Goal: Task Accomplishment & Management: Use online tool/utility

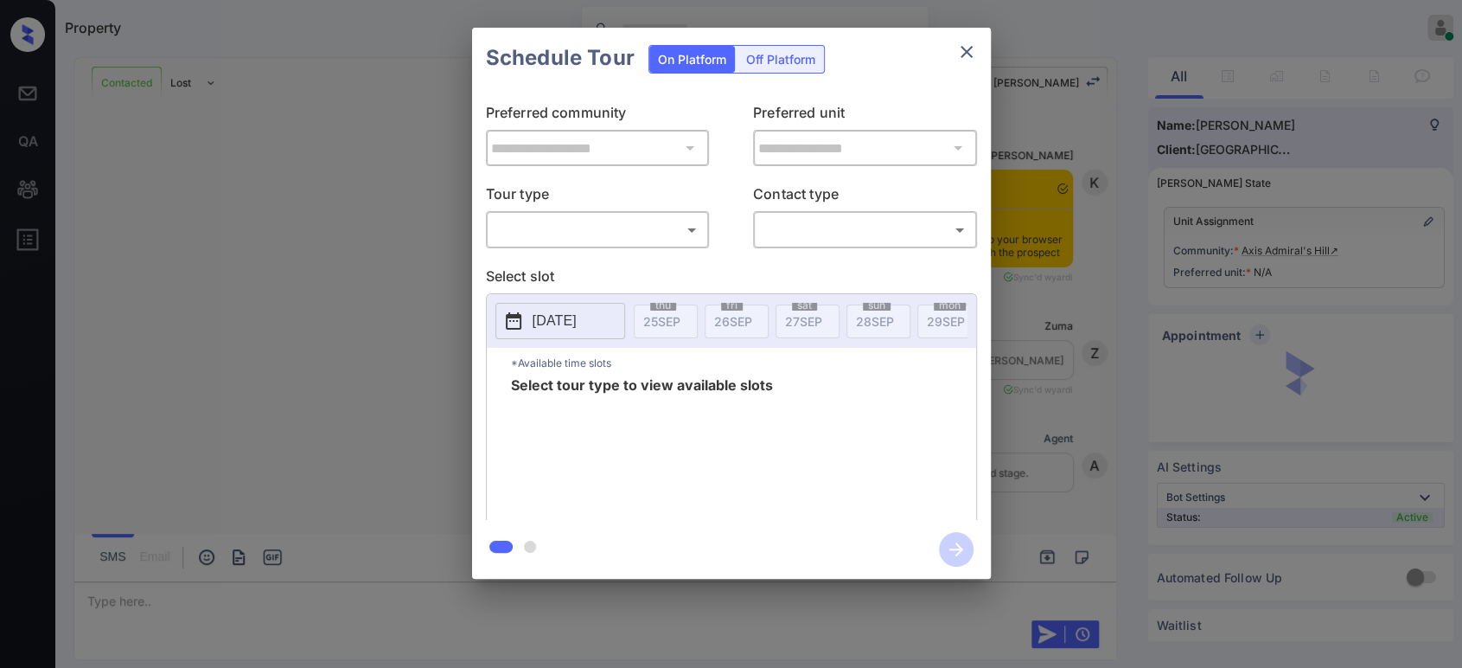
scroll to position [3010, 0]
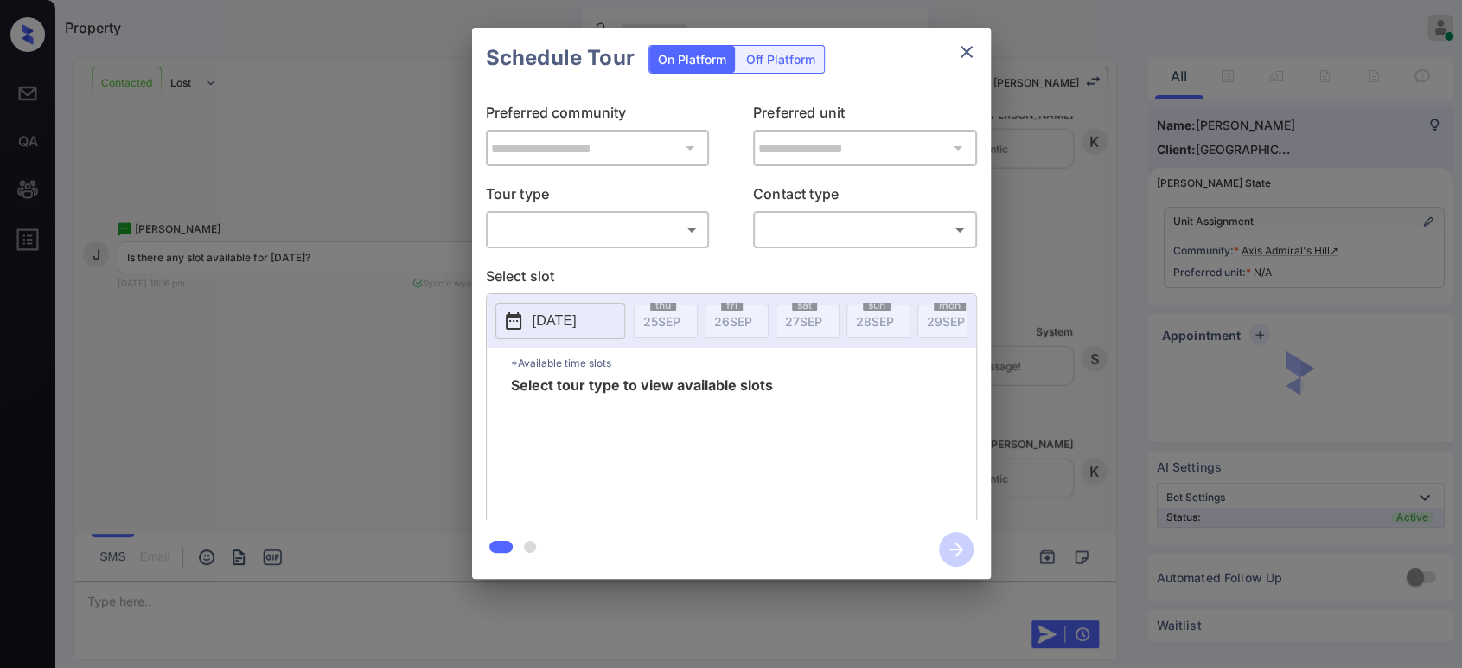
click at [566, 227] on body "Property Hope Jatap Online Set yourself offline Set yourself on break Profile S…" at bounding box center [731, 334] width 1462 height 668
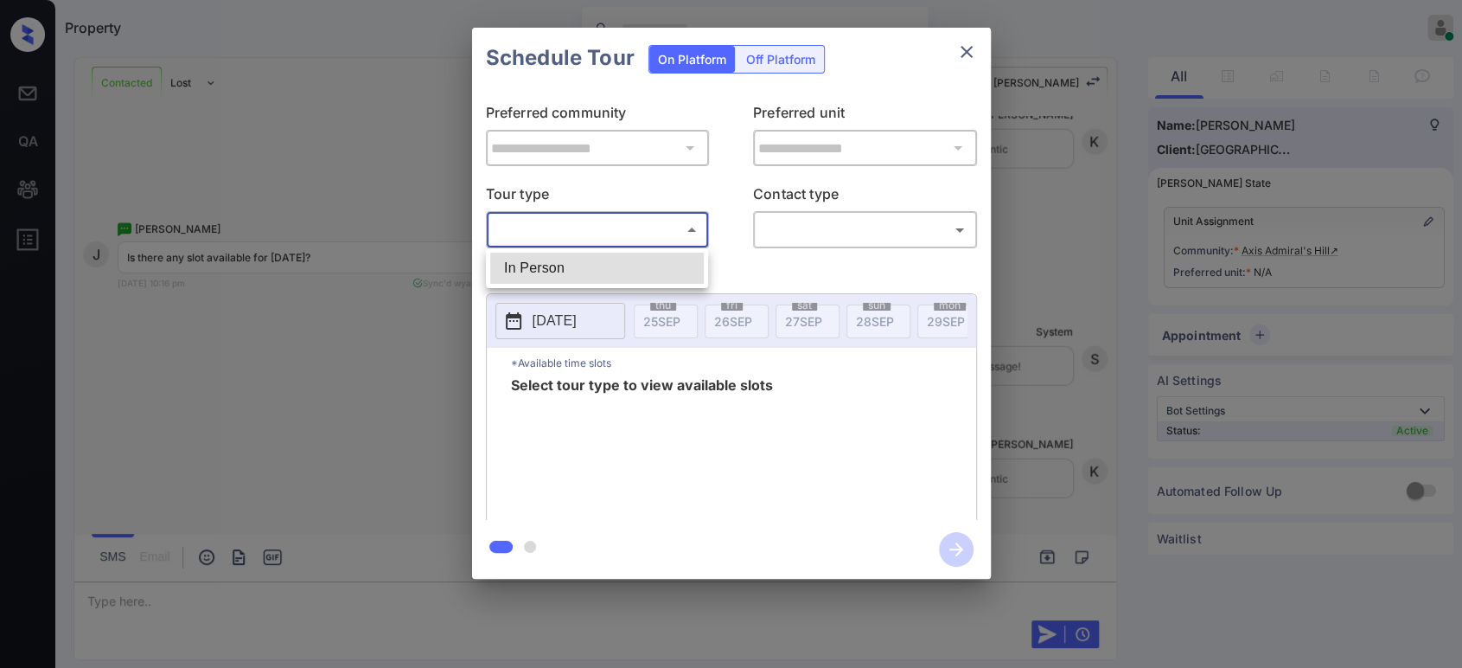
click at [553, 265] on li "In Person" at bounding box center [597, 268] width 214 height 31
type input "********"
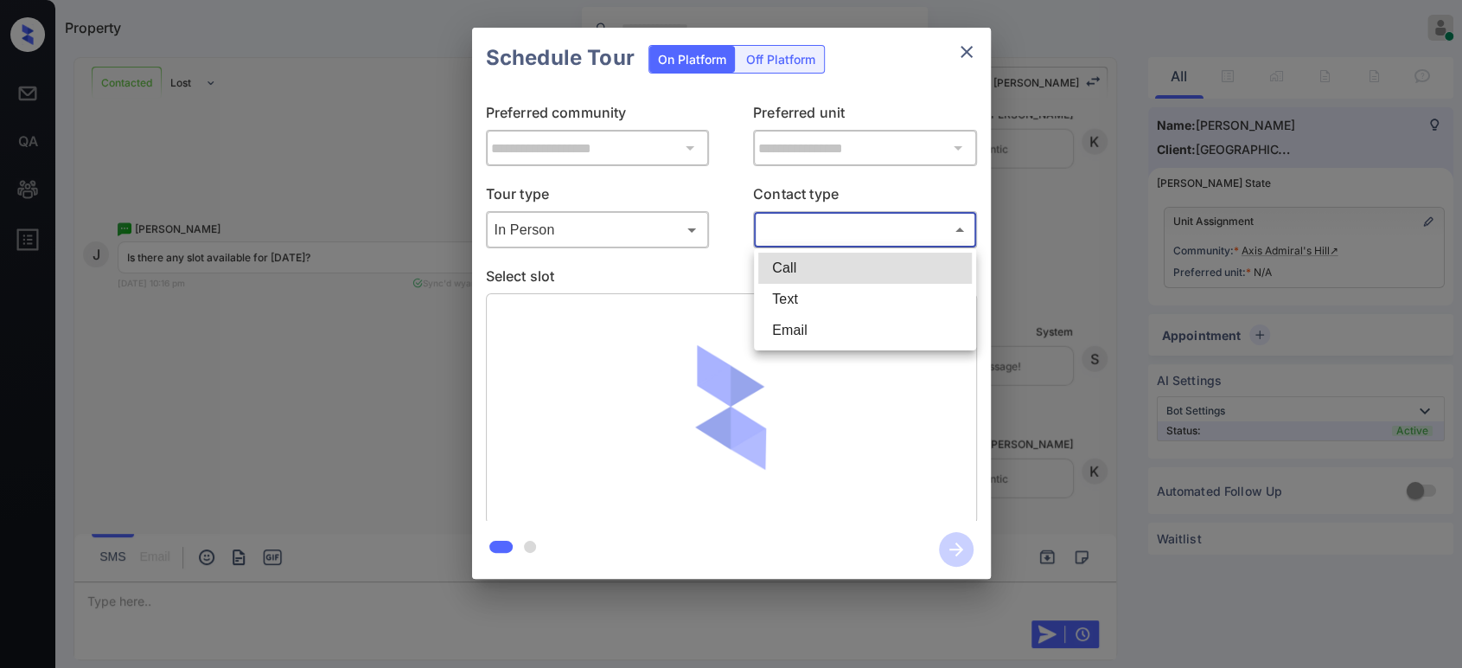
click at [874, 222] on body "Property Hope Jatap Online Set yourself offline Set yourself on break Profile S…" at bounding box center [731, 334] width 1462 height 668
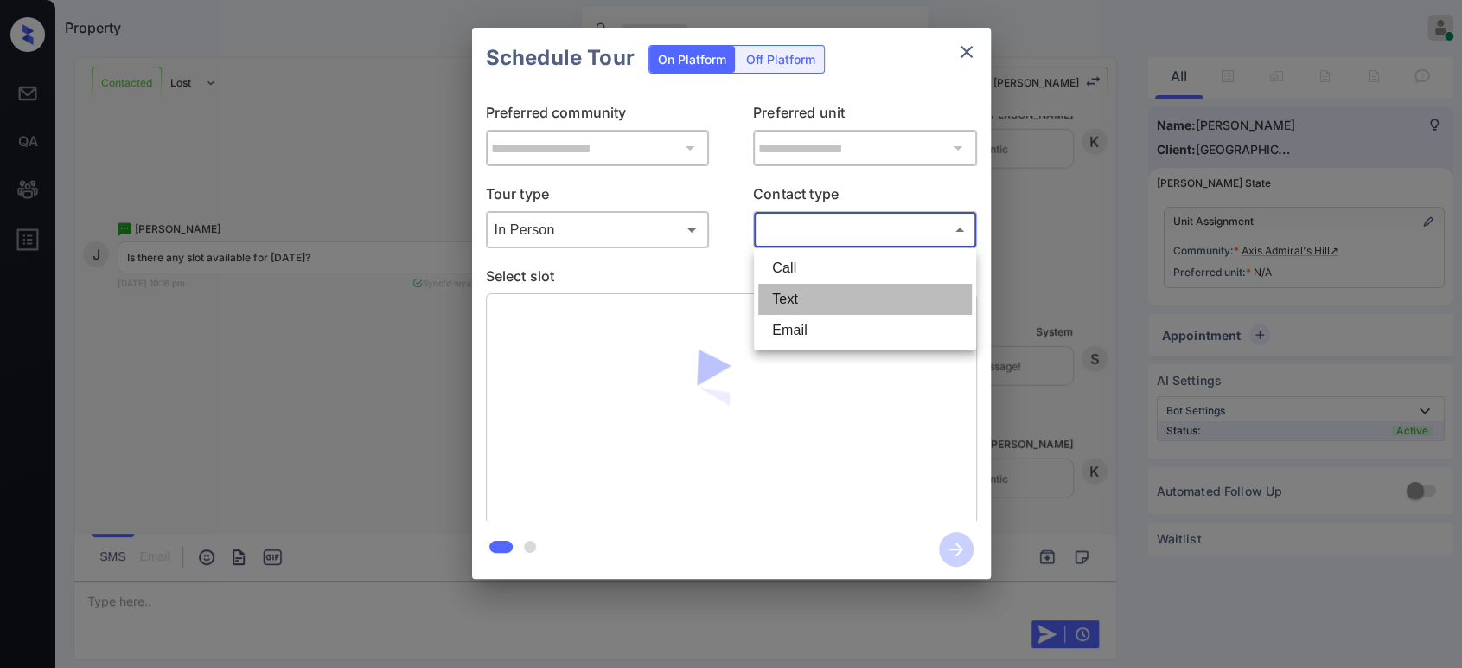
click at [822, 289] on li "Text" at bounding box center [865, 299] width 214 height 31
type input "****"
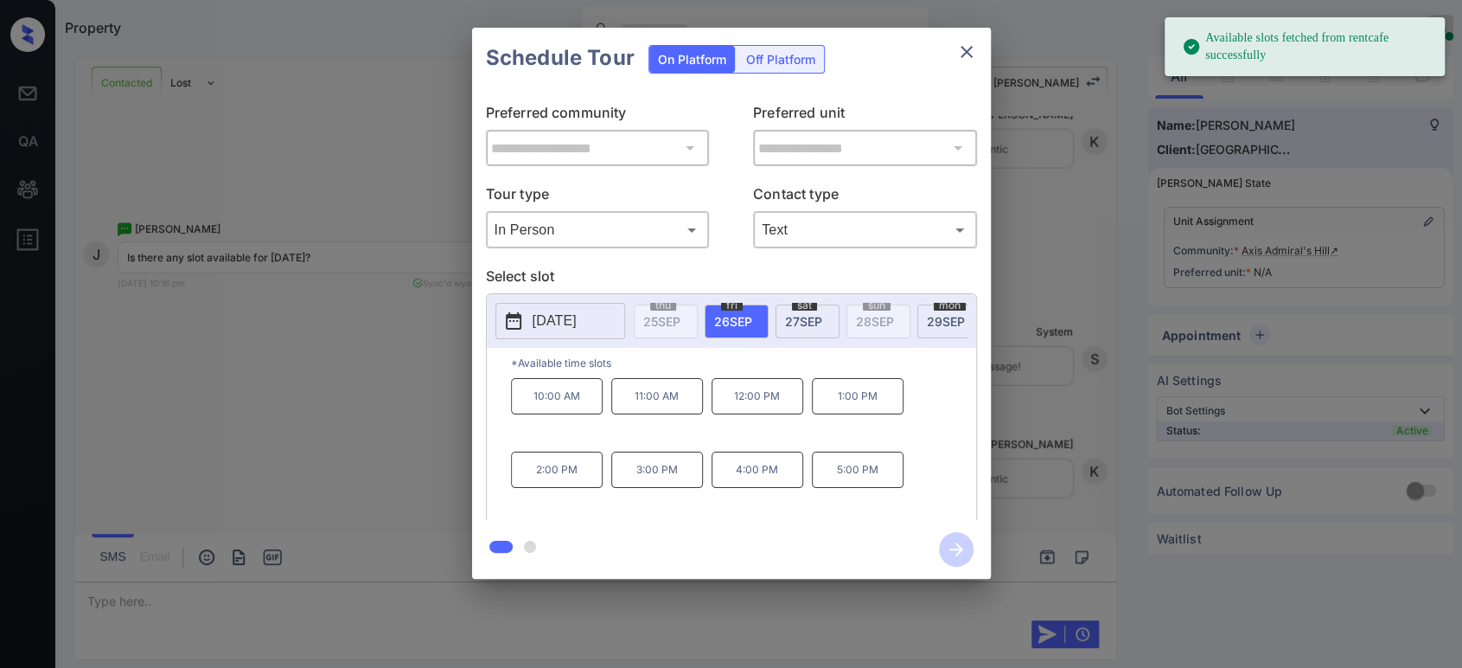
click at [569, 323] on p "[DATE]" at bounding box center [555, 320] width 44 height 21
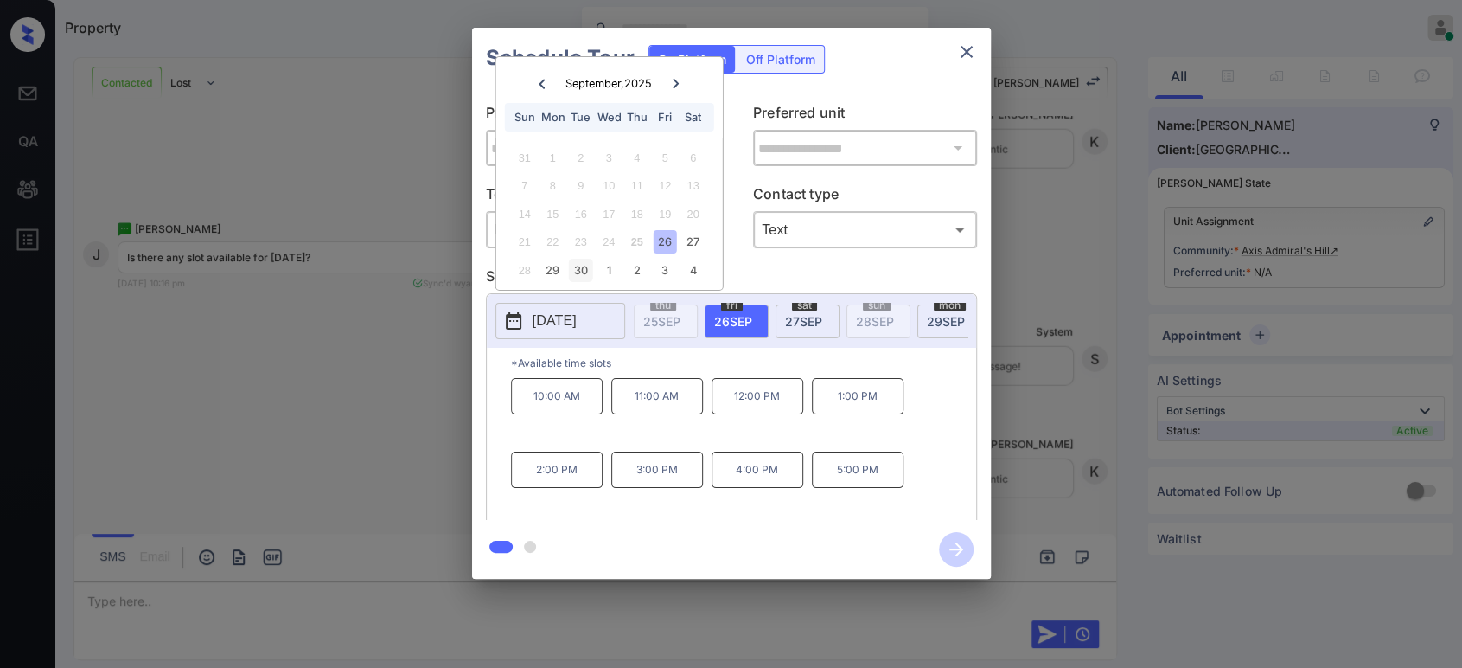
click at [581, 278] on div "30" at bounding box center [580, 270] width 23 height 23
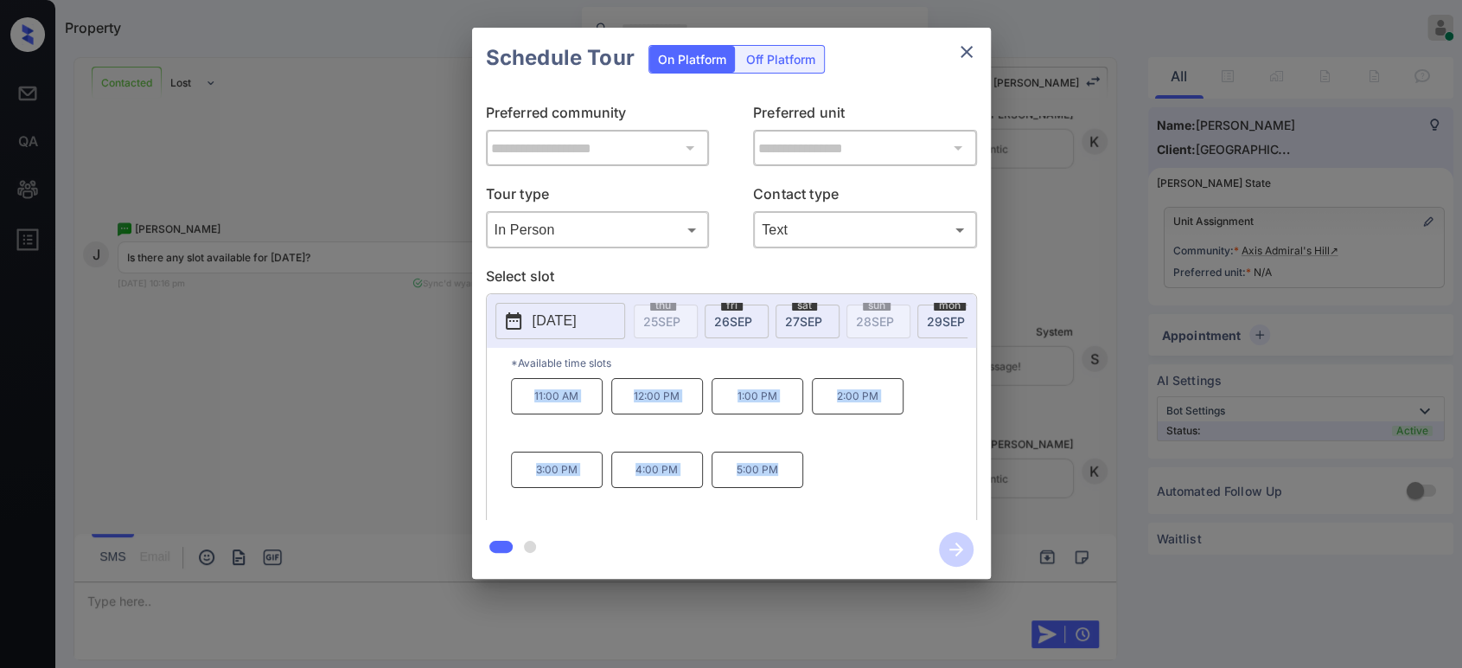
drag, startPoint x: 515, startPoint y: 400, endPoint x: 813, endPoint y: 491, distance: 311.0
click at [826, 498] on div "11:00 AM 12:00 PM 1:00 PM 2:00 PM 3:00 PM 4:00 PM 5:00 PM" at bounding box center [743, 447] width 465 height 138
copy div "11:00 AM 12:00 PM 1:00 PM 2:00 PM 3:00 PM 4:00 PM 5:00 PM"
click at [284, 612] on div at bounding box center [731, 334] width 1462 height 668
